Goal: Task Accomplishment & Management: Use online tool/utility

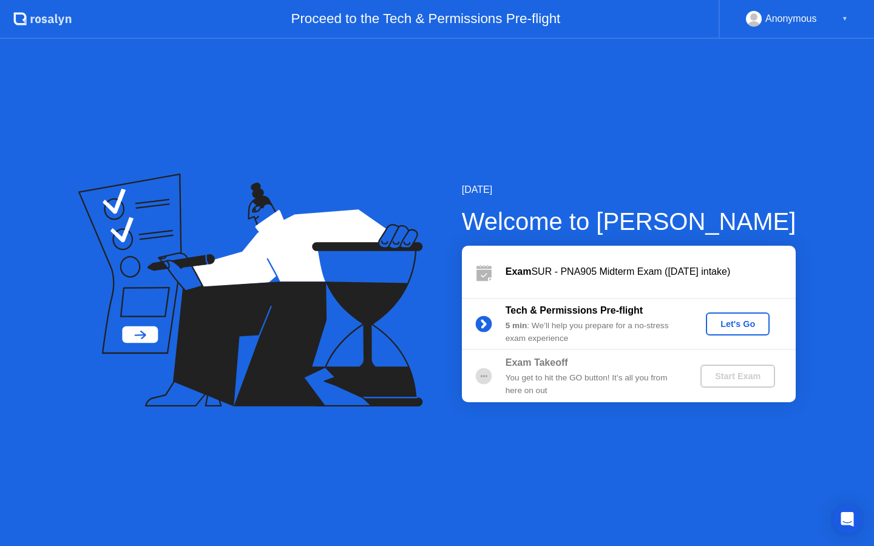
click at [735, 331] on button "Let's Go" at bounding box center [738, 323] width 64 height 23
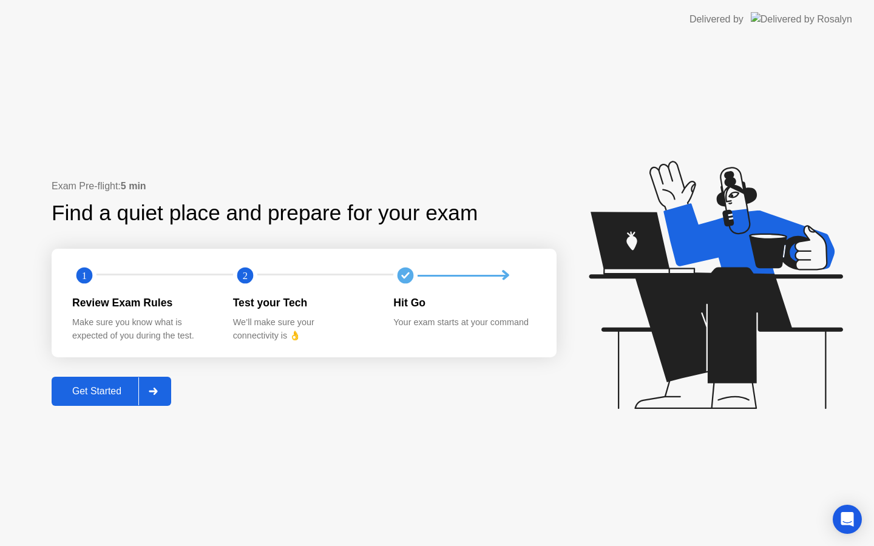
click at [160, 380] on div at bounding box center [152, 391] width 29 height 28
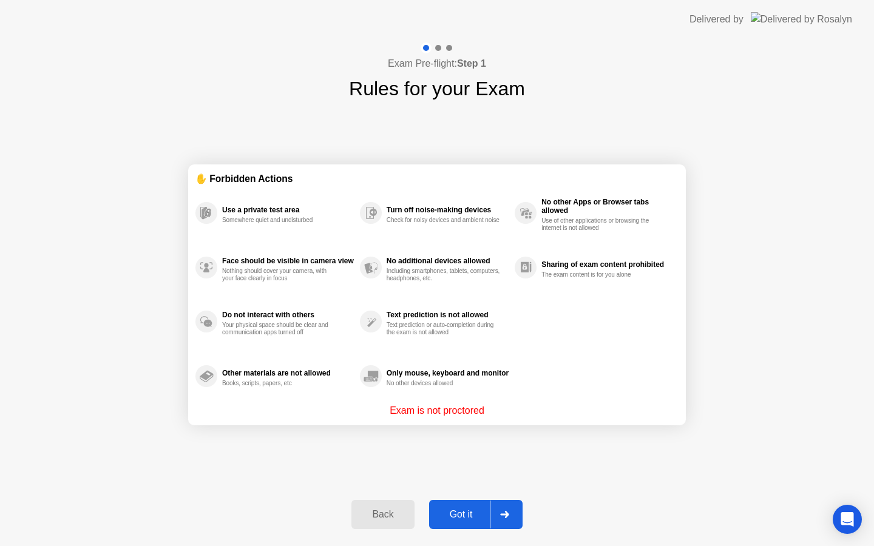
click at [503, 508] on div at bounding box center [504, 514] width 29 height 28
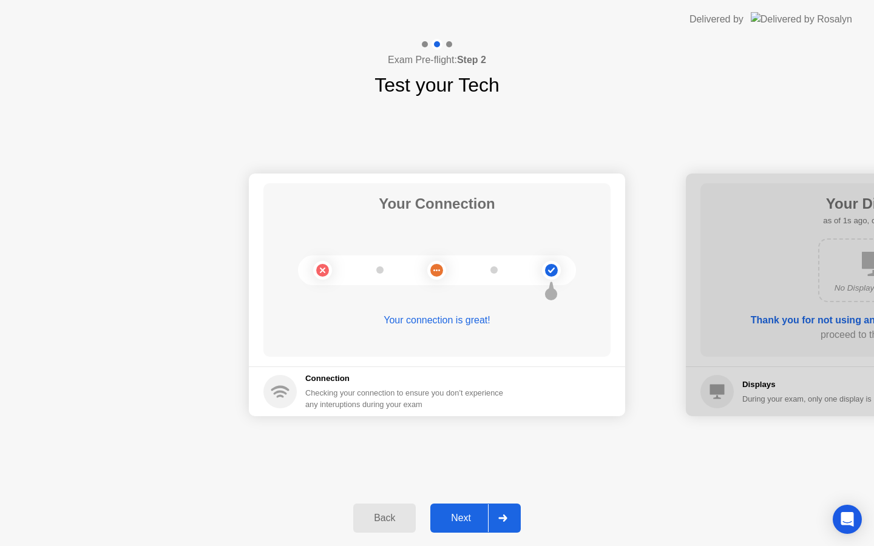
click at [505, 514] on icon at bounding box center [502, 517] width 9 height 7
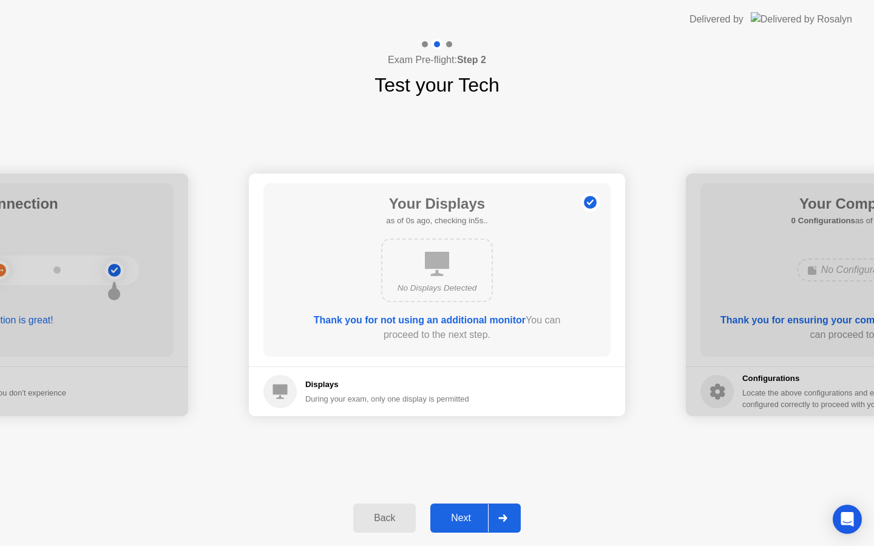
click at [505, 515] on icon at bounding box center [502, 517] width 9 height 7
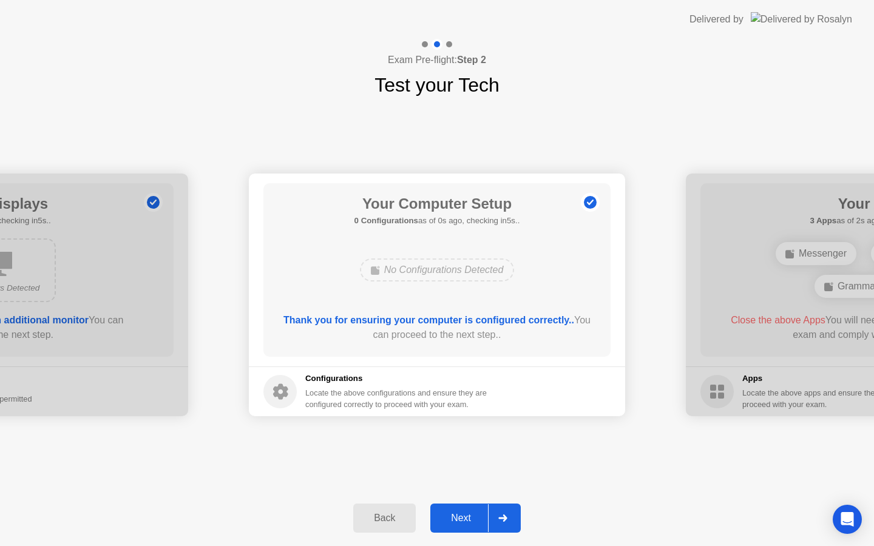
click at [505, 515] on icon at bounding box center [502, 517] width 9 height 7
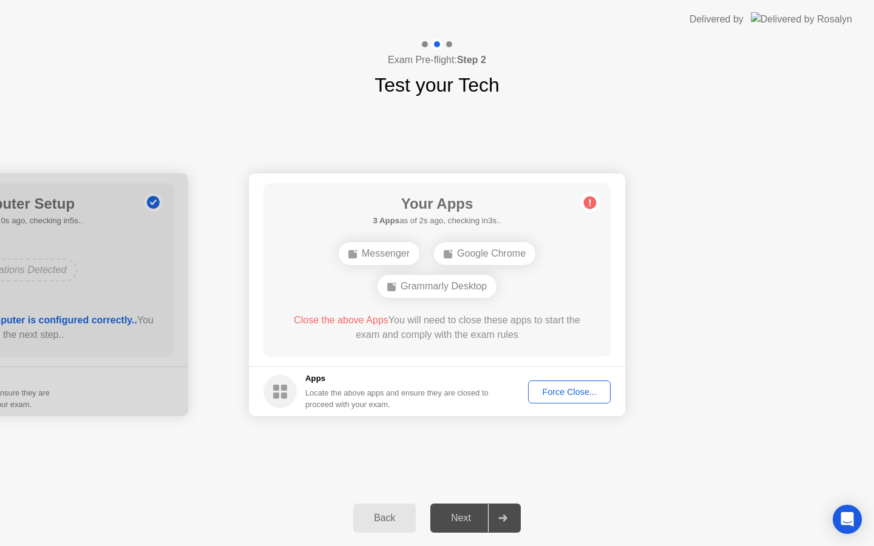
click at [562, 393] on div "Force Close..." at bounding box center [569, 392] width 74 height 10
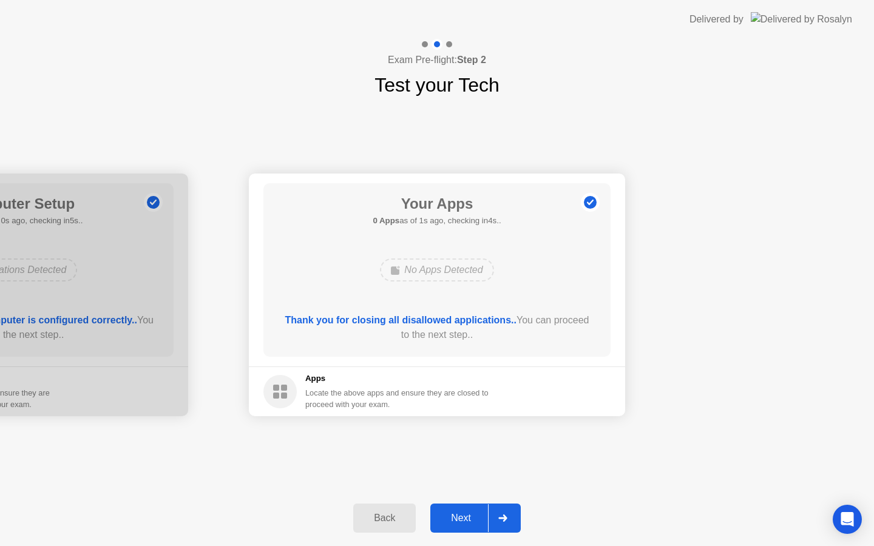
click at [493, 520] on div at bounding box center [502, 518] width 29 height 28
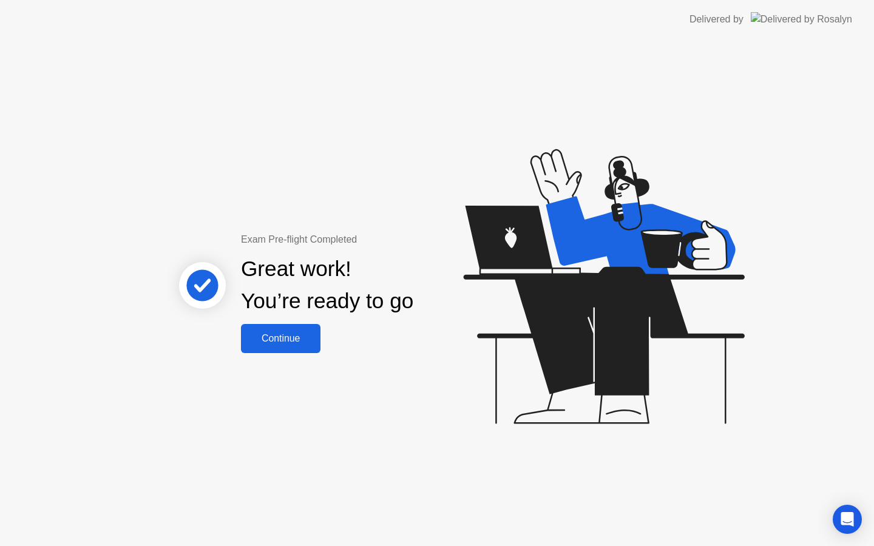
click at [275, 335] on div "Continue" at bounding box center [280, 338] width 72 height 11
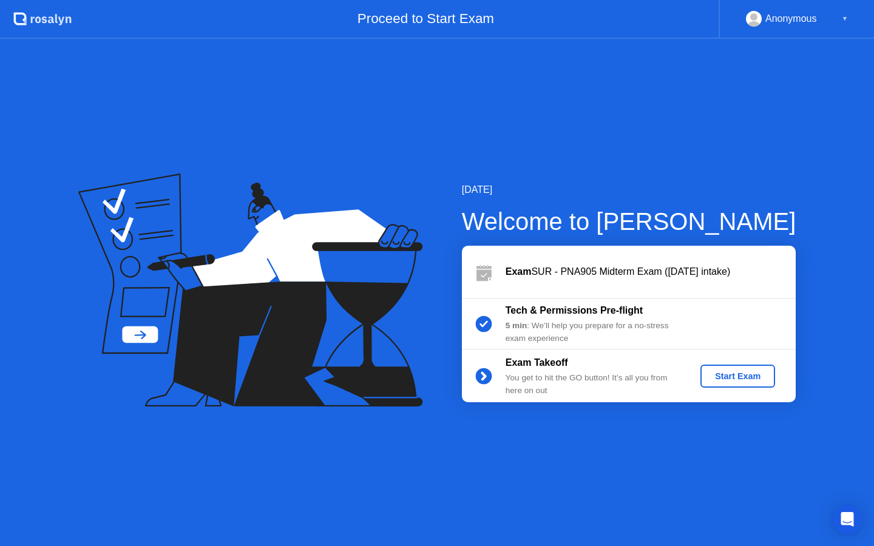
click at [713, 379] on div "Start Exam" at bounding box center [737, 376] width 65 height 10
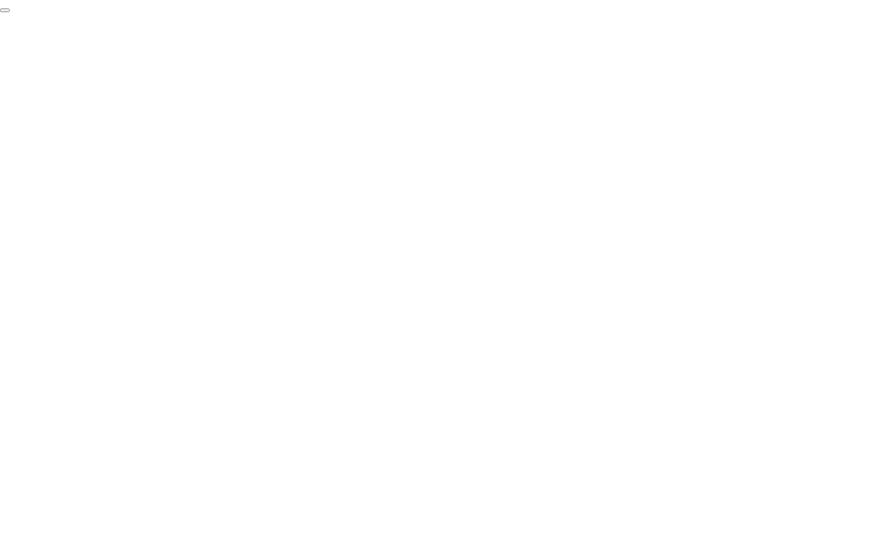
click div "End Proctoring Session"
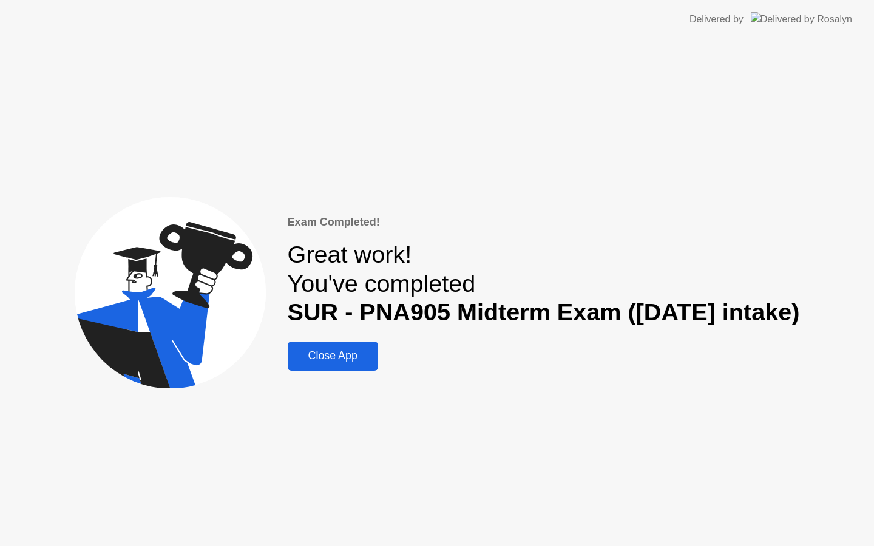
click at [359, 361] on div "Close App" at bounding box center [332, 355] width 83 height 13
